Goal: Task Accomplishment & Management: Use online tool/utility

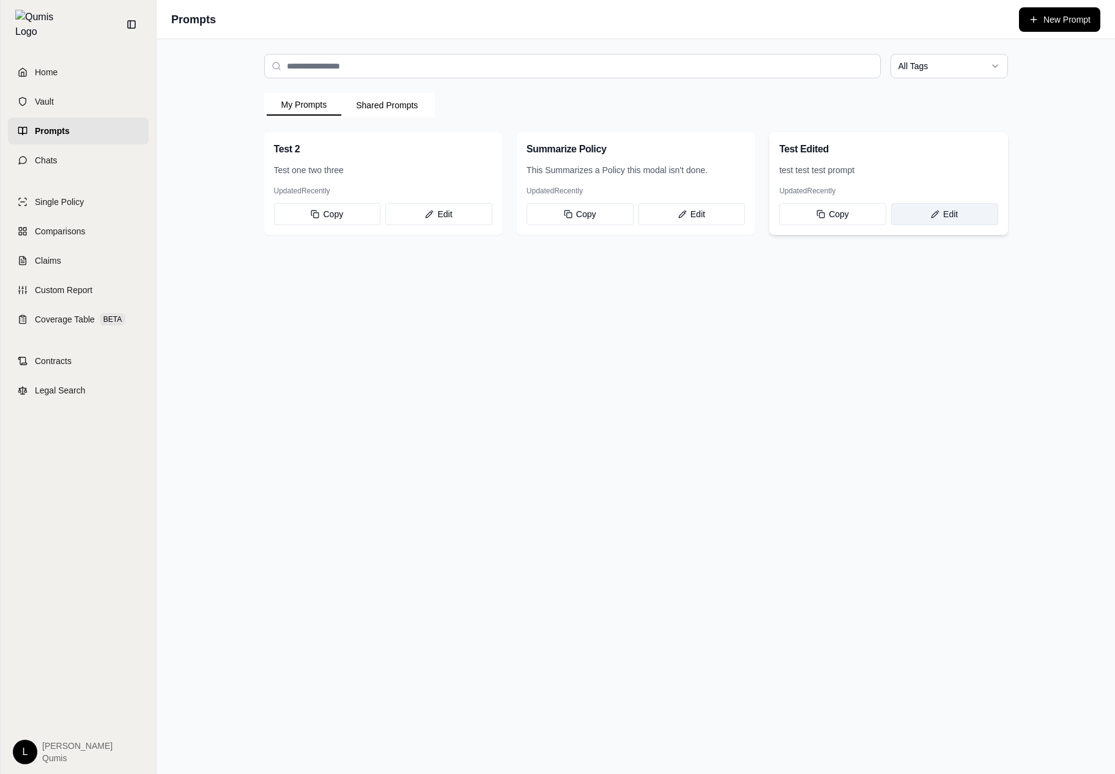
click at [932, 218] on button "Edit" at bounding box center [944, 214] width 107 height 22
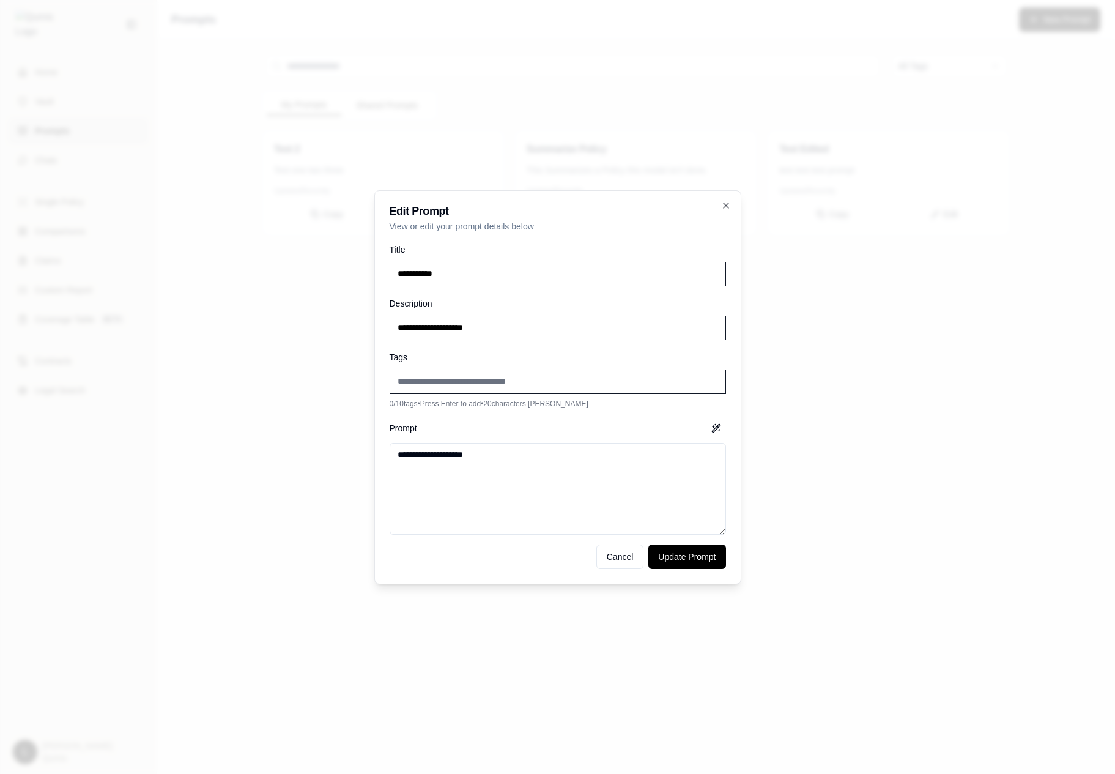
click at [820, 285] on div at bounding box center [557, 387] width 1115 height 774
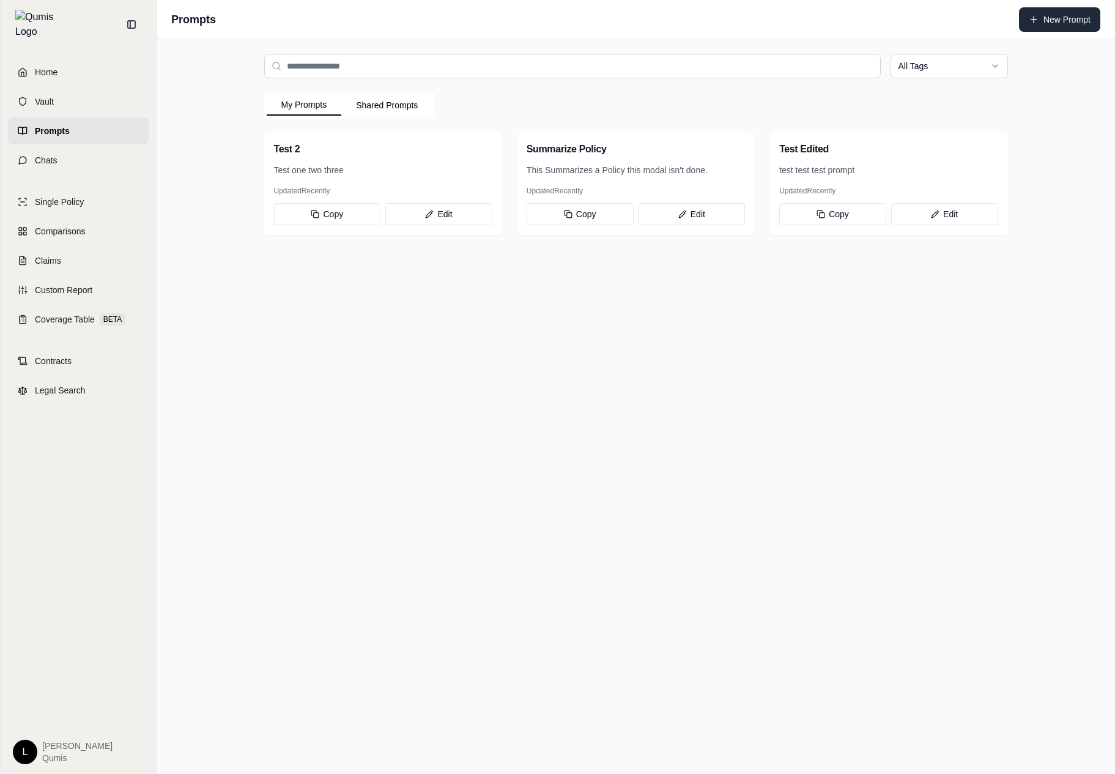
click at [1045, 31] on button "New Prompt" at bounding box center [1059, 19] width 81 height 24
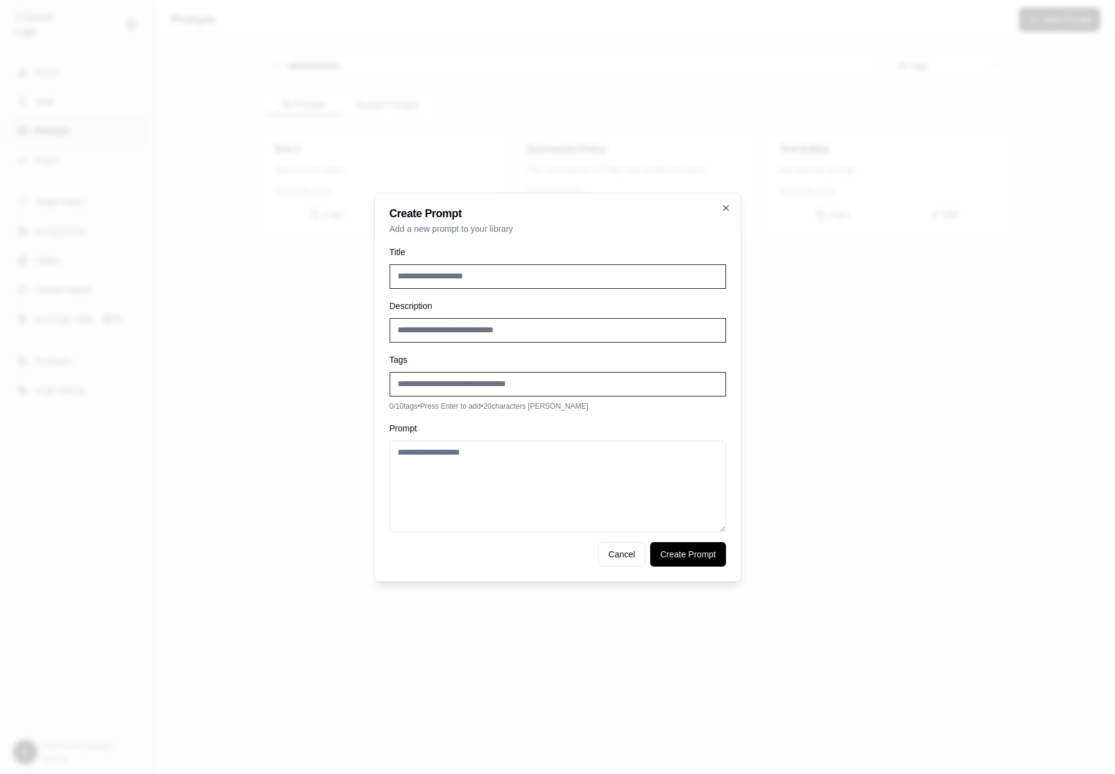
click at [911, 346] on div at bounding box center [557, 387] width 1115 height 774
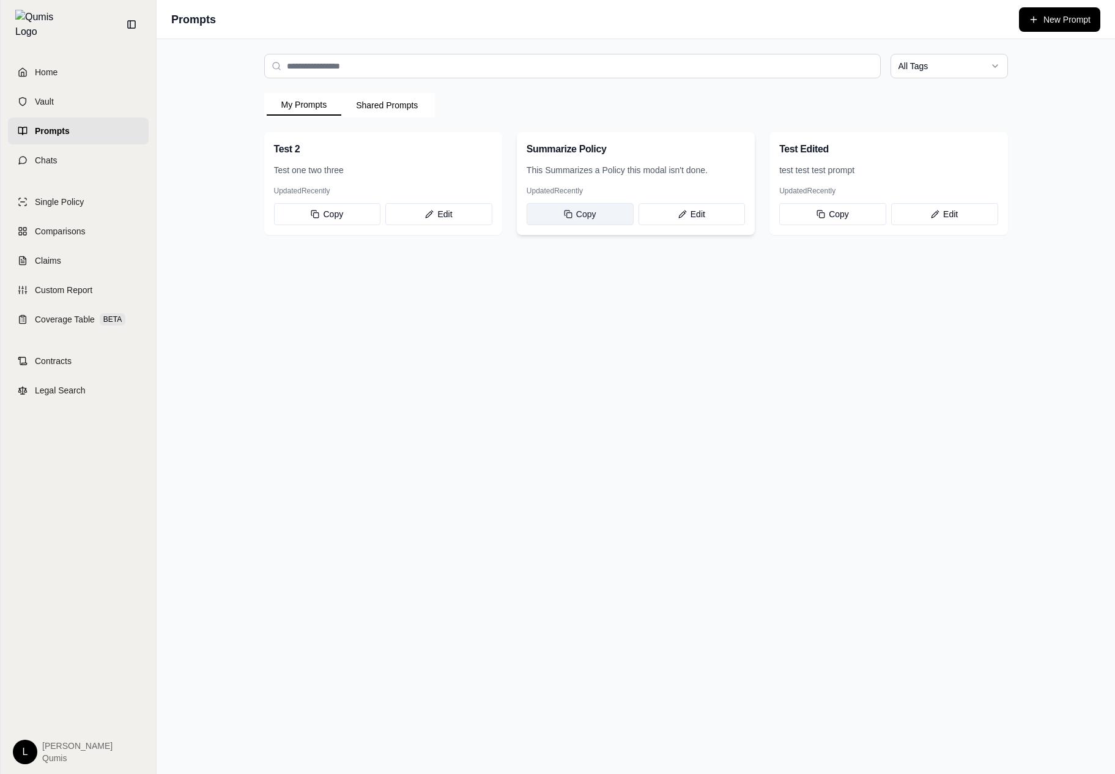
click at [559, 208] on button "Copy" at bounding box center [580, 214] width 107 height 22
click at [981, 67] on html "Home Vault Prompts Chats Single Policy Comparisons Claims Custom Report Coverag…" at bounding box center [557, 387] width 1115 height 774
click at [1064, 46] on html "Home Vault Prompts Chats Single Policy Comparisons Claims Custom Report Coverag…" at bounding box center [557, 387] width 1115 height 774
click at [1064, 29] on button "New Prompt" at bounding box center [1059, 19] width 81 height 24
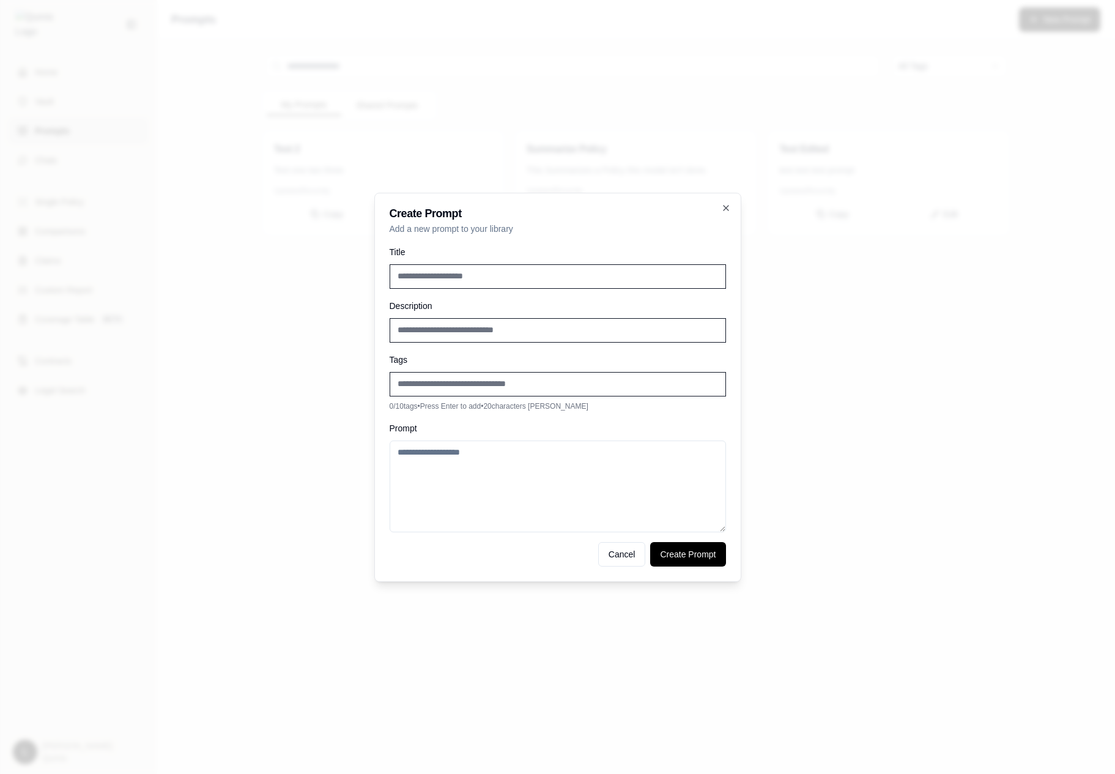
click at [440, 400] on div "0 / 10 tags • Press Enter to add • 20 characters [PERSON_NAME]" at bounding box center [558, 391] width 336 height 39
click at [449, 384] on input "Add new tag" at bounding box center [558, 384] width 336 height 24
type input "****"
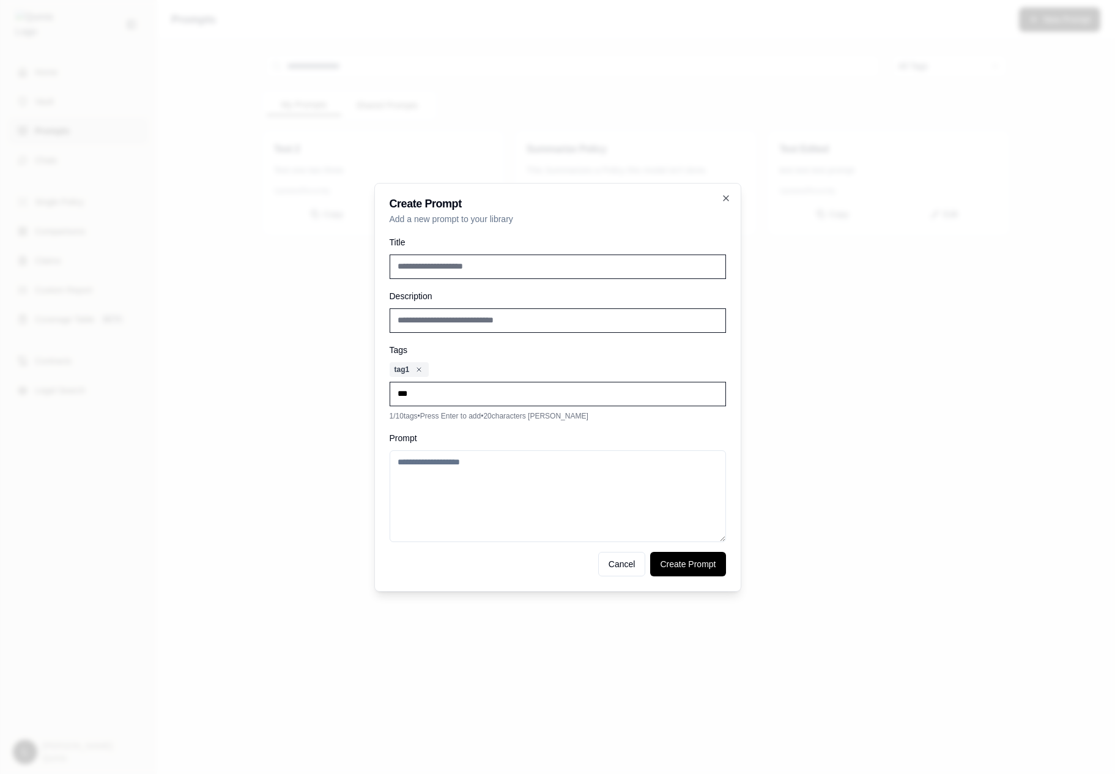
type input "****"
click at [911, 454] on div at bounding box center [557, 387] width 1115 height 774
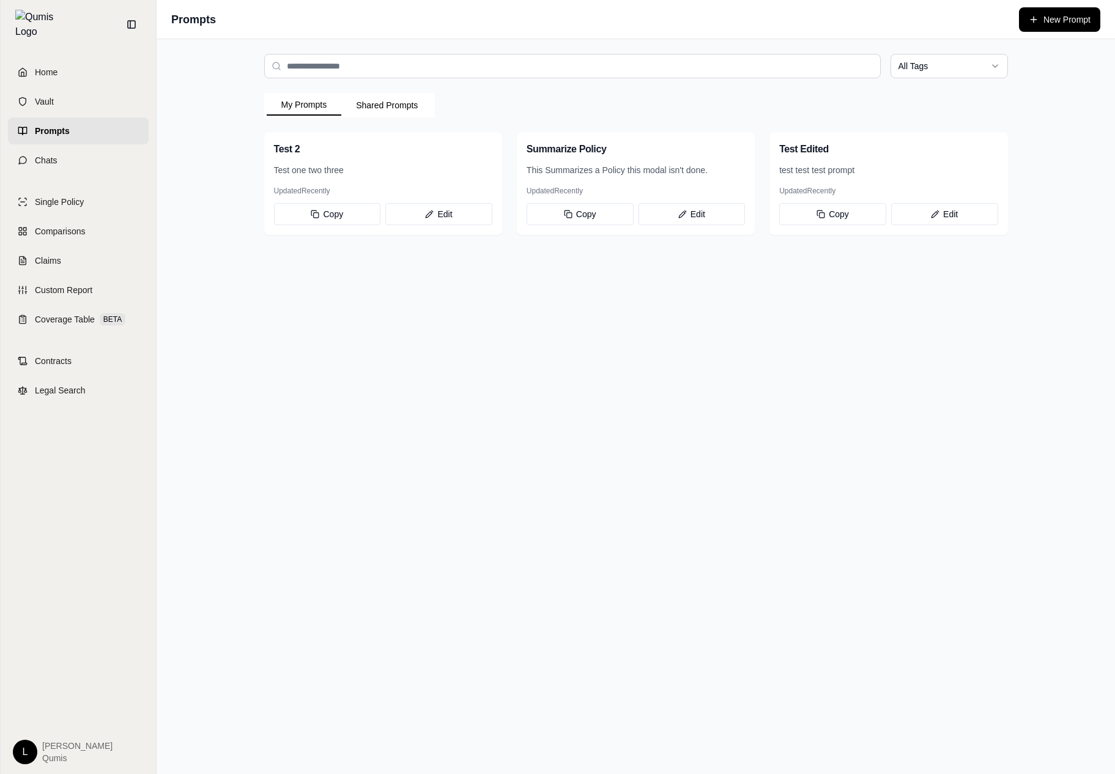
click at [1036, 295] on div "All Tags My Prompts Shared Prompts Test 2 Test one two three Updated Recently C…" at bounding box center [636, 406] width 959 height 735
